Goal: Check status: Check status

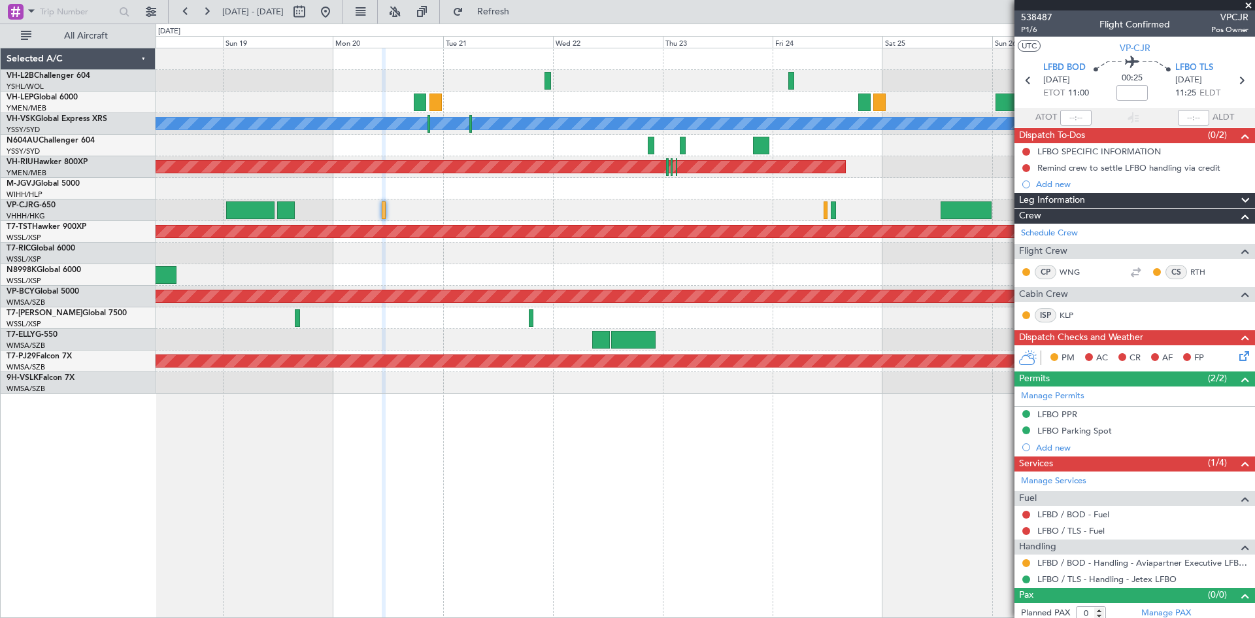
click at [620, 219] on div "[PERSON_NAME] No Crew Planned Maint [GEOGRAPHIC_DATA] ([GEOGRAPHIC_DATA]) Plann…" at bounding box center [705, 220] width 1099 height 345
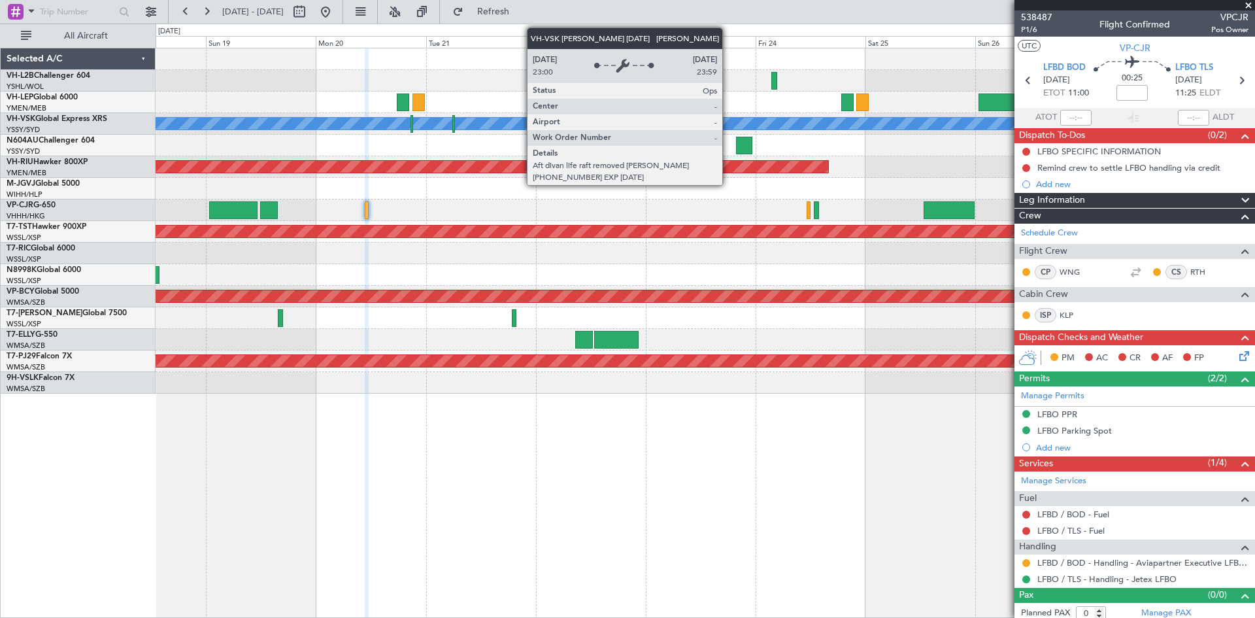
click at [709, 126] on div "[PERSON_NAME]" at bounding box center [705, 123] width 3297 height 13
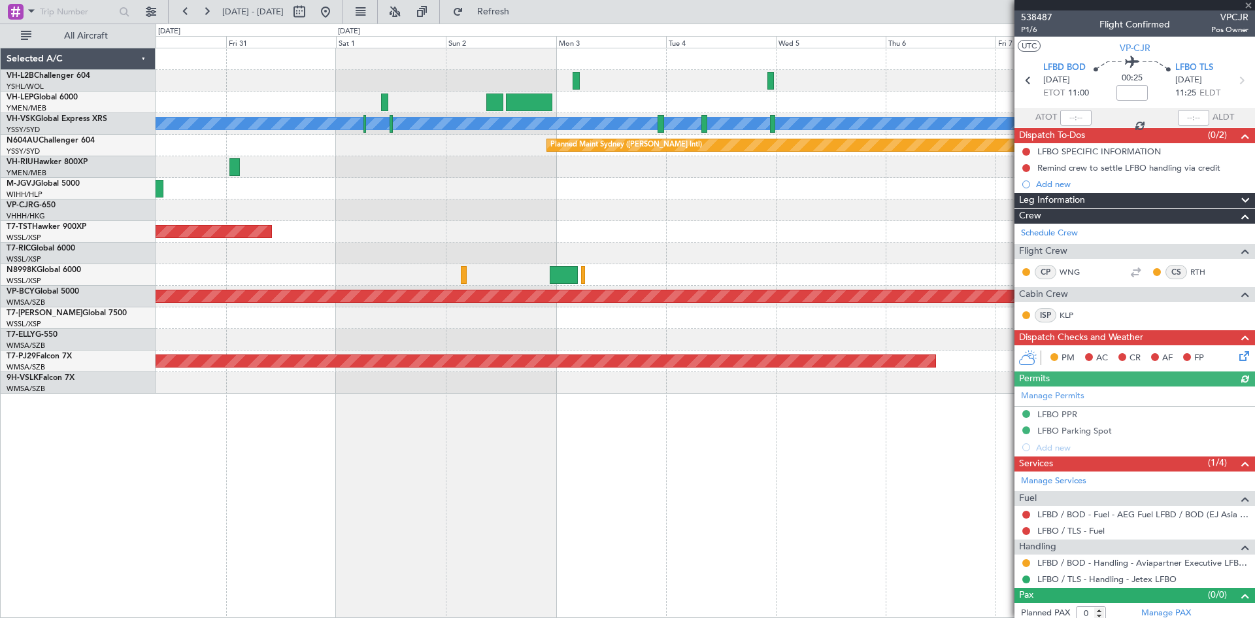
click at [409, 223] on div "[PERSON_NAME] Planned Maint Sydney ([PERSON_NAME] Intl) Planned Maint [GEOGRAPH…" at bounding box center [705, 220] width 1099 height 345
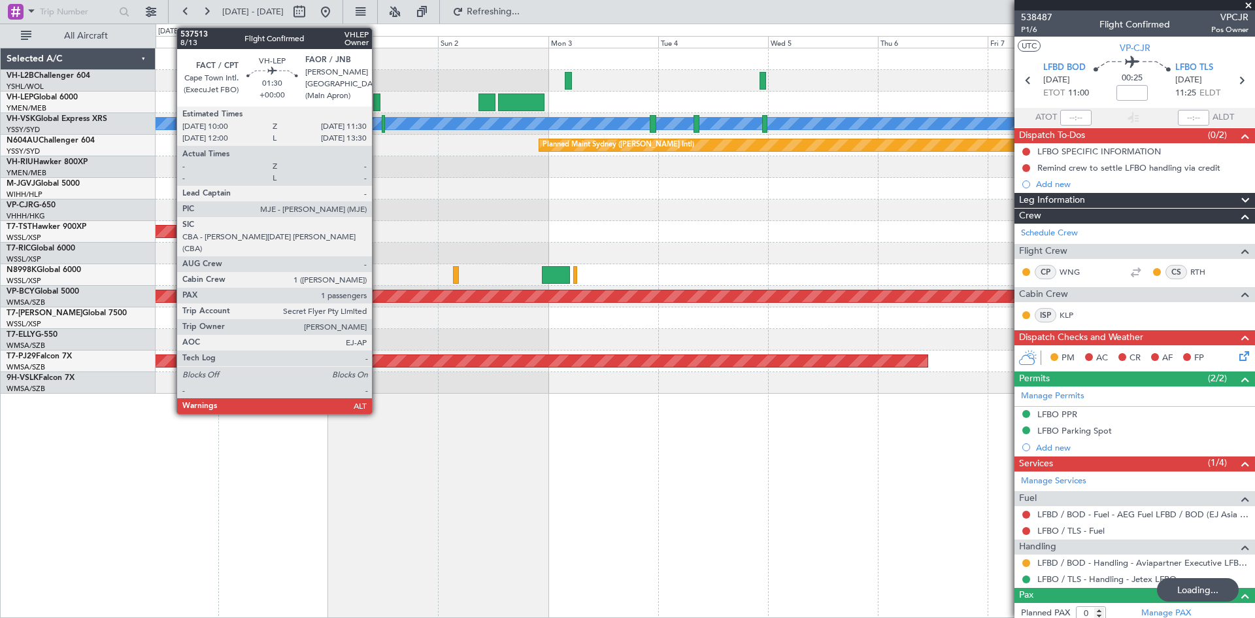
click at [378, 110] on div at bounding box center [376, 102] width 7 height 18
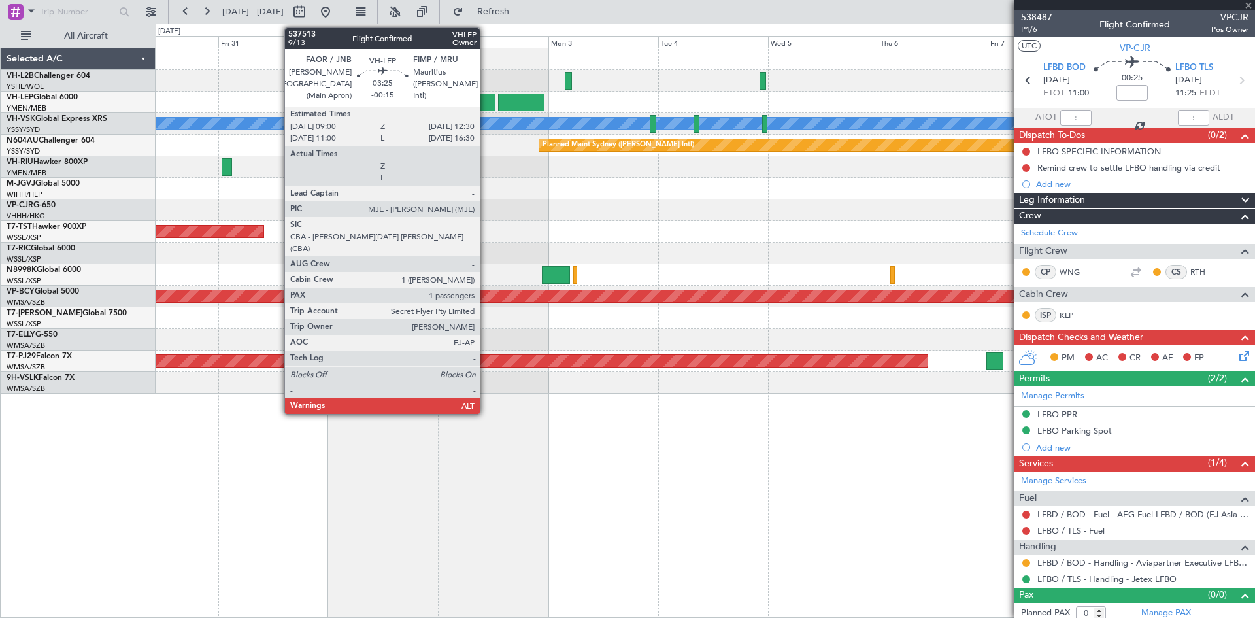
type input "1"
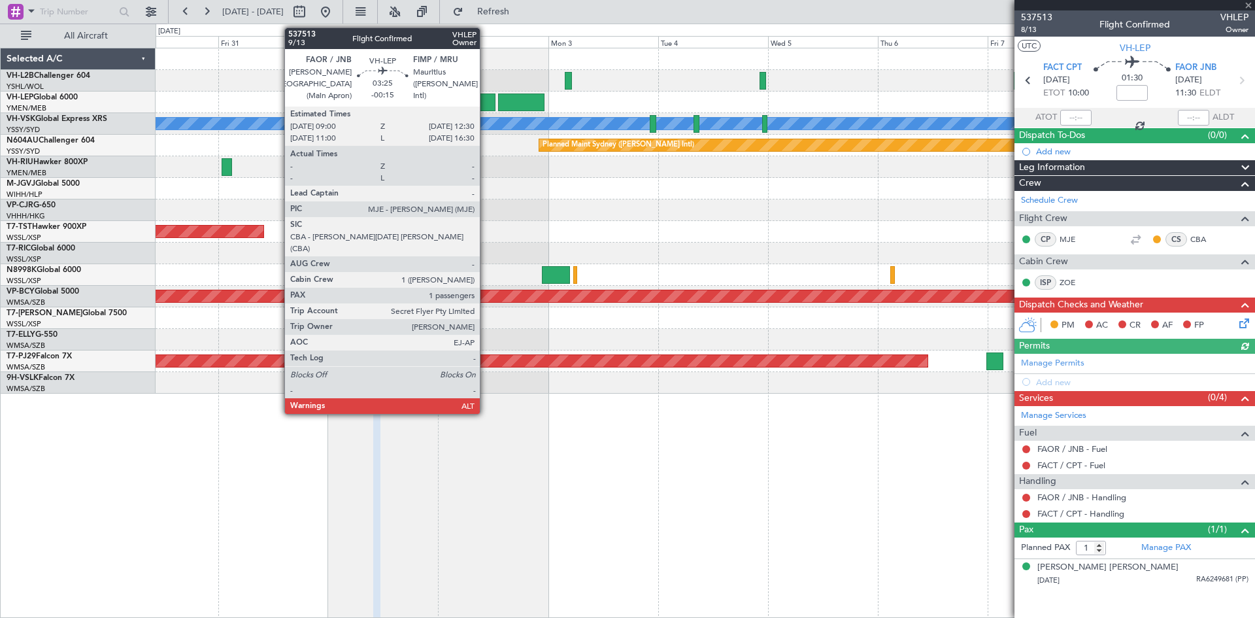
click at [486, 103] on div at bounding box center [487, 102] width 16 height 18
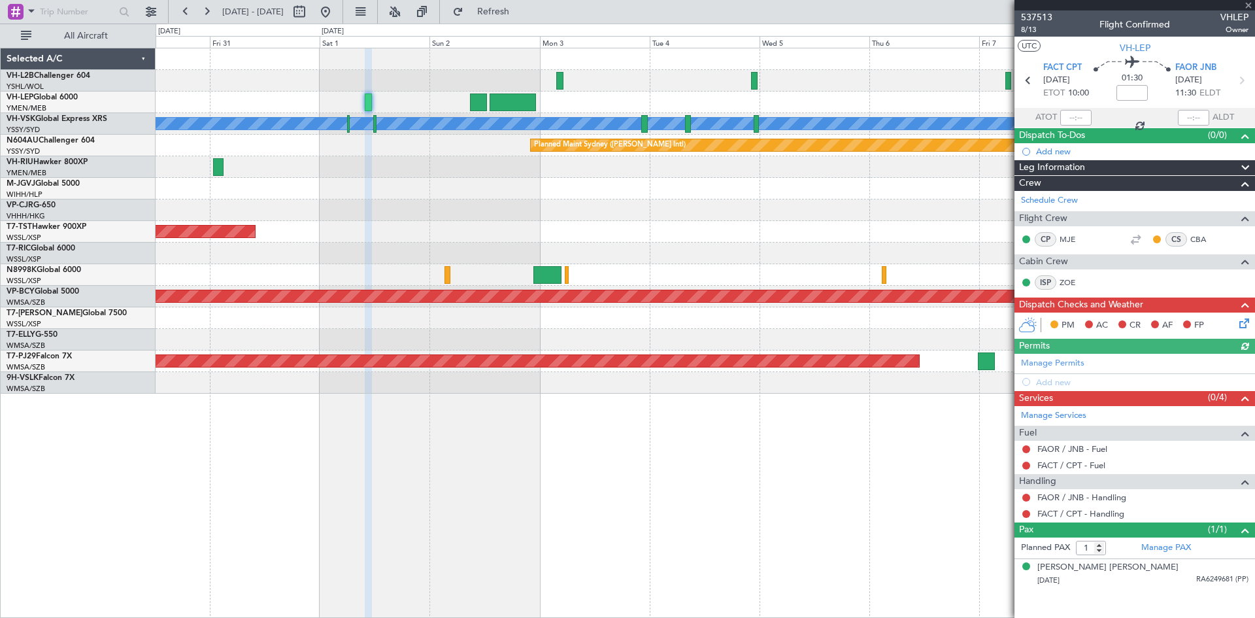
click at [611, 199] on div at bounding box center [705, 189] width 1099 height 22
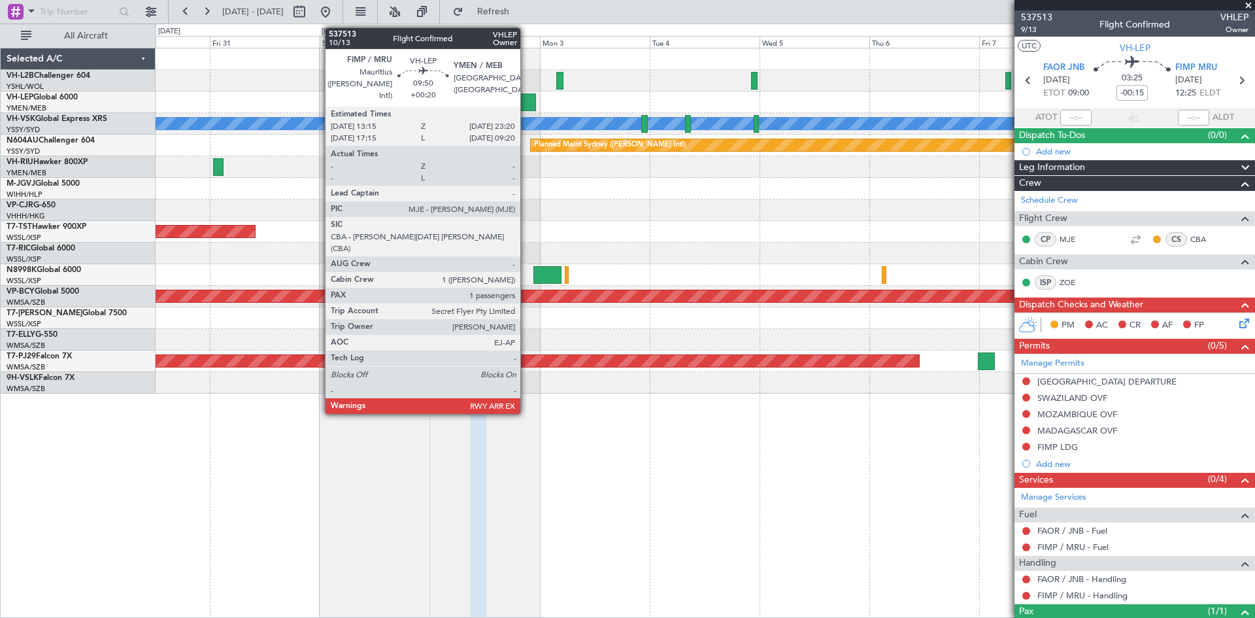
click at [526, 94] on div at bounding box center [513, 102] width 46 height 18
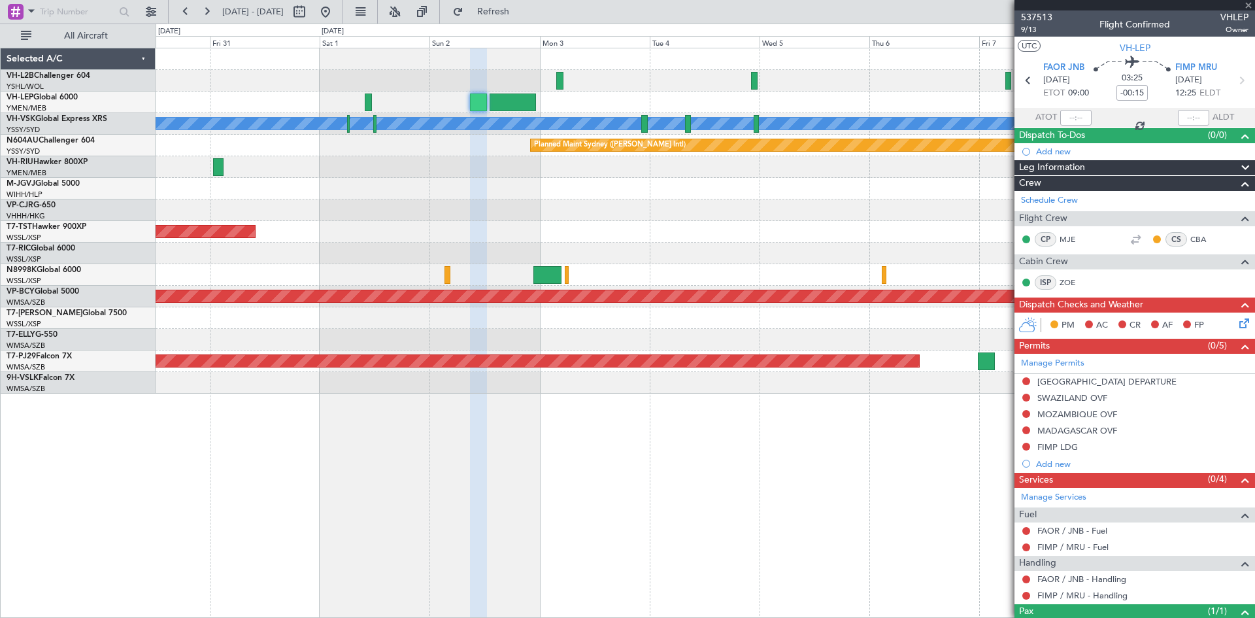
type input "+00:20"
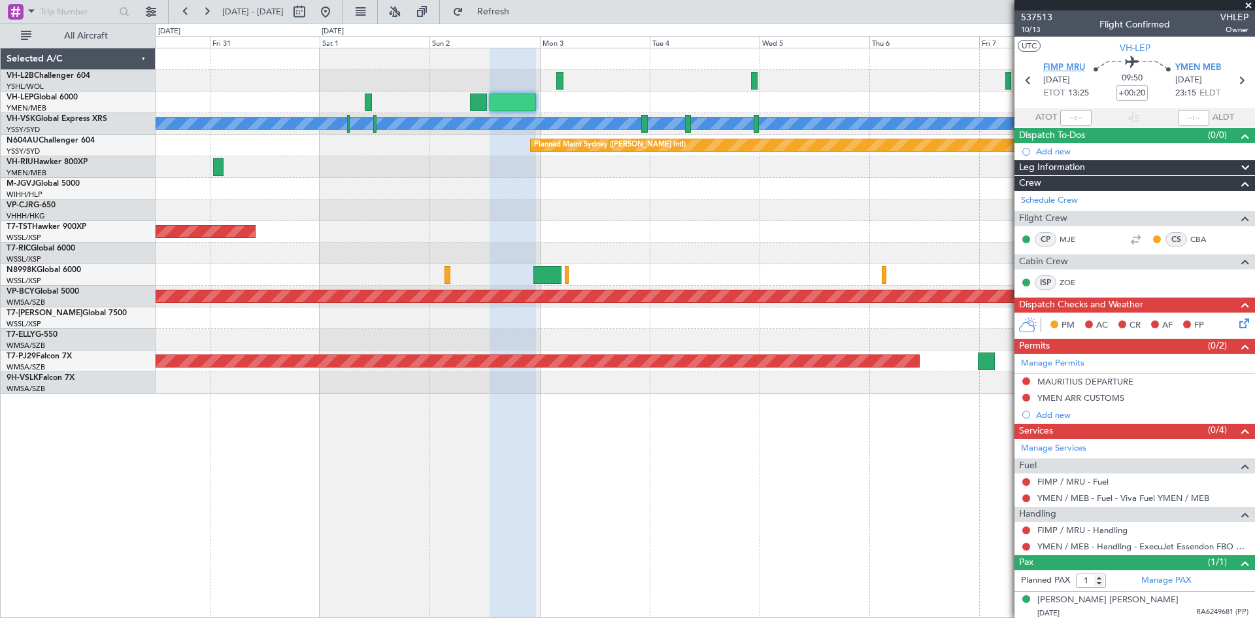
click at [1048, 68] on span "FIMP MRU" at bounding box center [1064, 67] width 42 height 13
click at [1038, 31] on span "10/13" at bounding box center [1036, 29] width 31 height 11
click at [1186, 65] on span "YMEN MEB" at bounding box center [1198, 67] width 46 height 13
click at [1044, 68] on span "FIMP MRU" at bounding box center [1064, 67] width 42 height 13
click at [1030, 18] on span "537513" at bounding box center [1036, 17] width 31 height 14
